Goal: Communication & Community: Ask a question

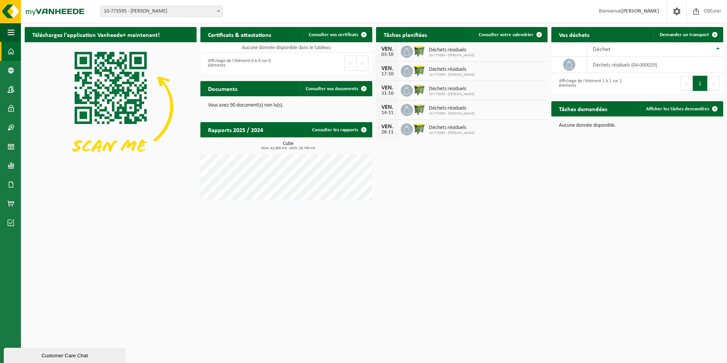
click at [57, 353] on div "Customer Care Chat" at bounding box center [65, 356] width 110 height 6
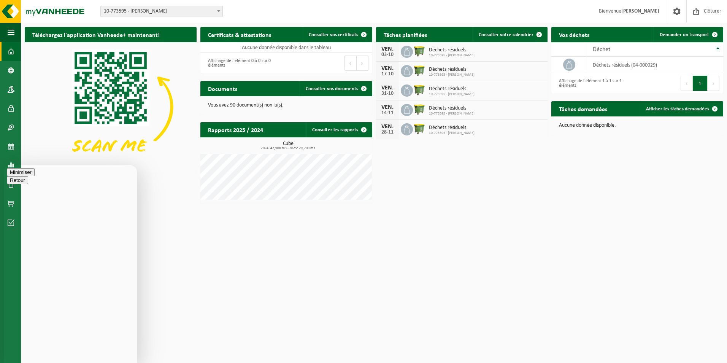
type textarea "Bonjour,"
type textarea "Toujours la même question? Des nouvelles pour site de [GEOGRAPHIC_DATA]?"
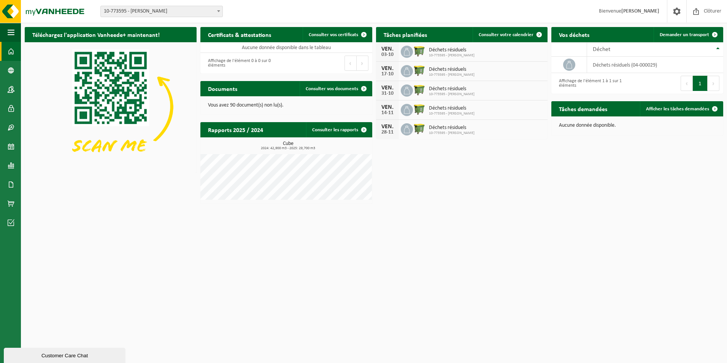
click at [84, 355] on div "Customer Care Chat" at bounding box center [65, 356] width 110 height 6
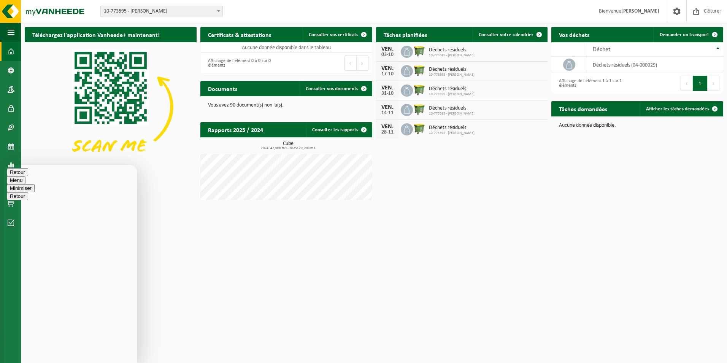
click at [16, 176] on button "Retour" at bounding box center [17, 172] width 21 height 8
click at [35, 176] on button "Minimiser" at bounding box center [21, 172] width 28 height 8
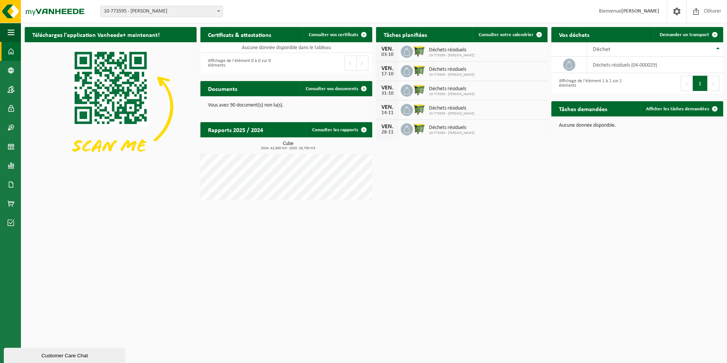
click at [75, 354] on div "Customer Care Chat" at bounding box center [65, 356] width 110 height 6
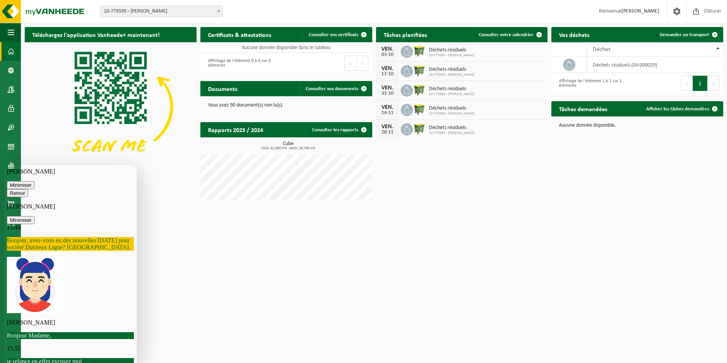
scroll to position [13, 0]
click at [10, 190] on icon "button" at bounding box center [10, 193] width 0 height 6
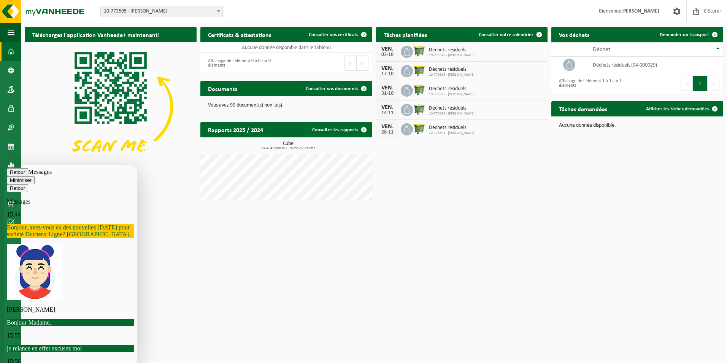
scroll to position [0, 0]
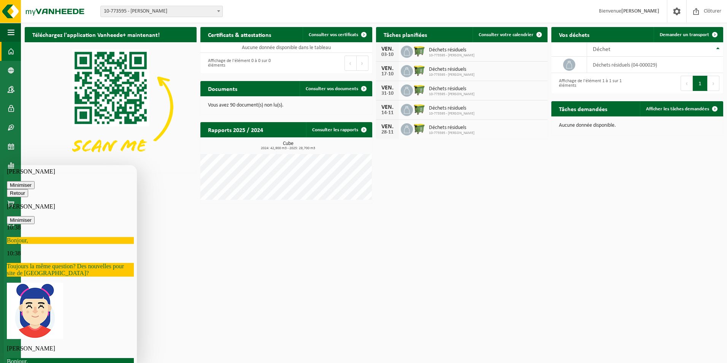
drag, startPoint x: 136, startPoint y: 255, endPoint x: 144, endPoint y: 307, distance: 52.3
click at [137, 307] on html "[PERSON_NAME] Minimiser Retour [PERSON_NAME] Minimiser 10:38 Bonjour, 10:38 Tou…" at bounding box center [70, 264] width 133 height 198
drag, startPoint x: 135, startPoint y: 287, endPoint x: 131, endPoint y: 350, distance: 63.6
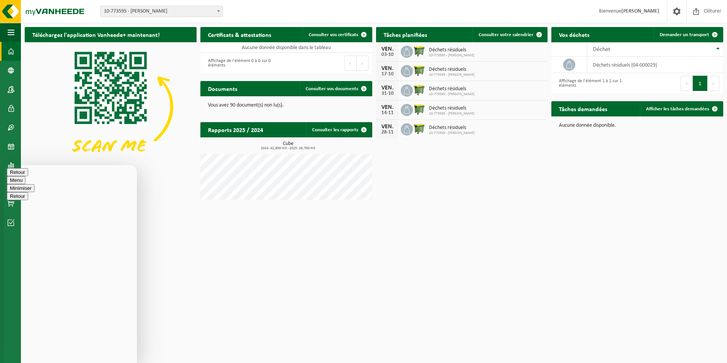
drag, startPoint x: 16, startPoint y: 178, endPoint x: 27, endPoint y: 180, distance: 11.3
click at [15, 176] on button "Retour" at bounding box center [17, 172] width 21 height 8
